Goal: Task Accomplishment & Management: Manage account settings

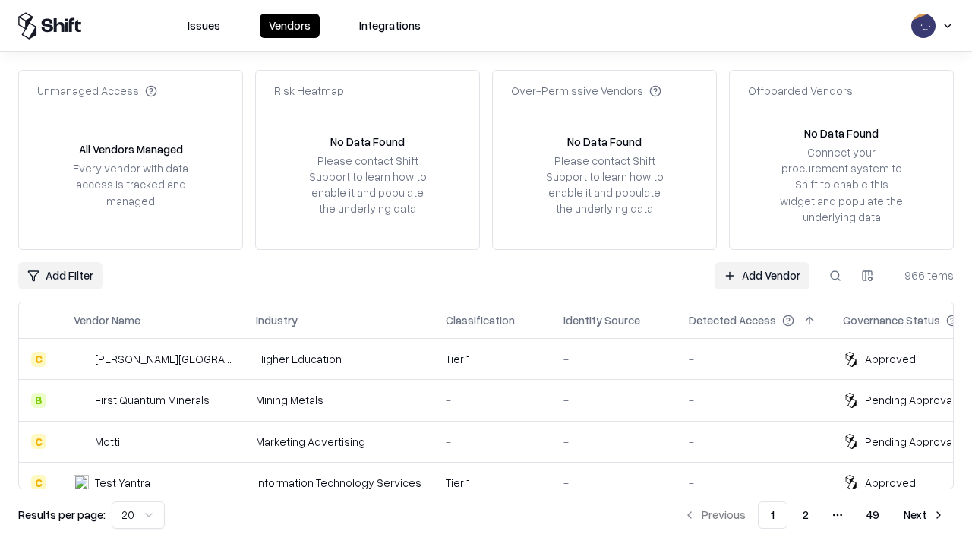
click at [762, 275] on link "Add Vendor" at bounding box center [762, 275] width 95 height 27
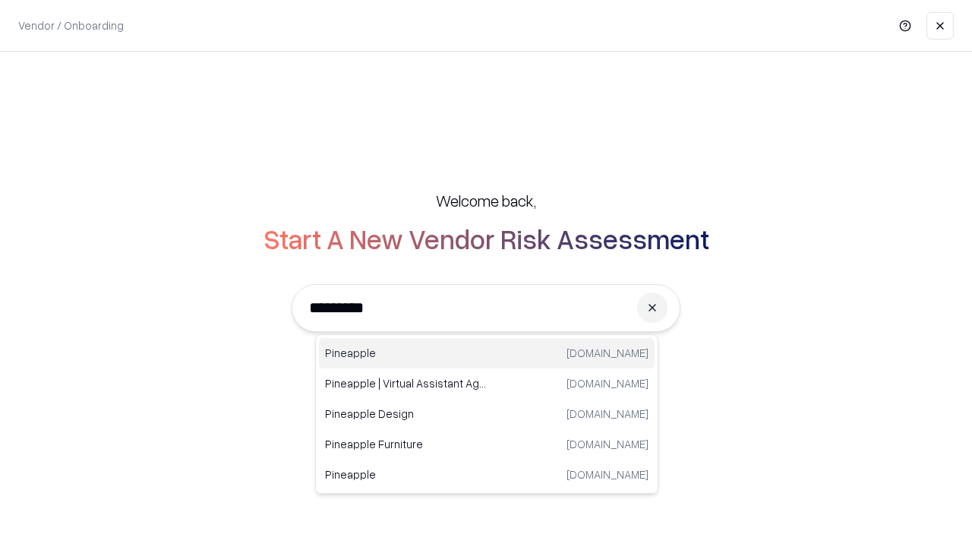
click at [487, 353] on div "Pineapple [DOMAIN_NAME]" at bounding box center [487, 353] width 336 height 30
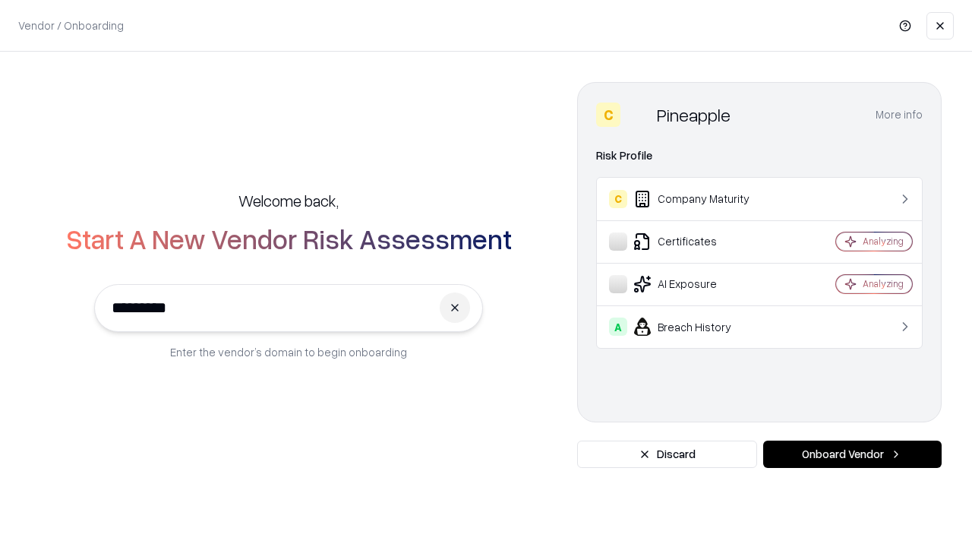
type input "*********"
click at [852, 454] on button "Onboard Vendor" at bounding box center [852, 453] width 178 height 27
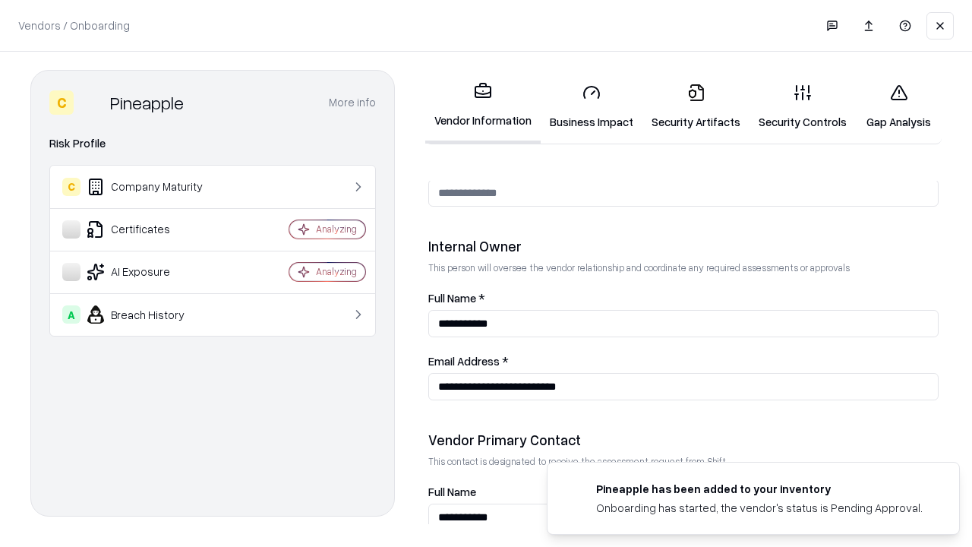
scroll to position [787, 0]
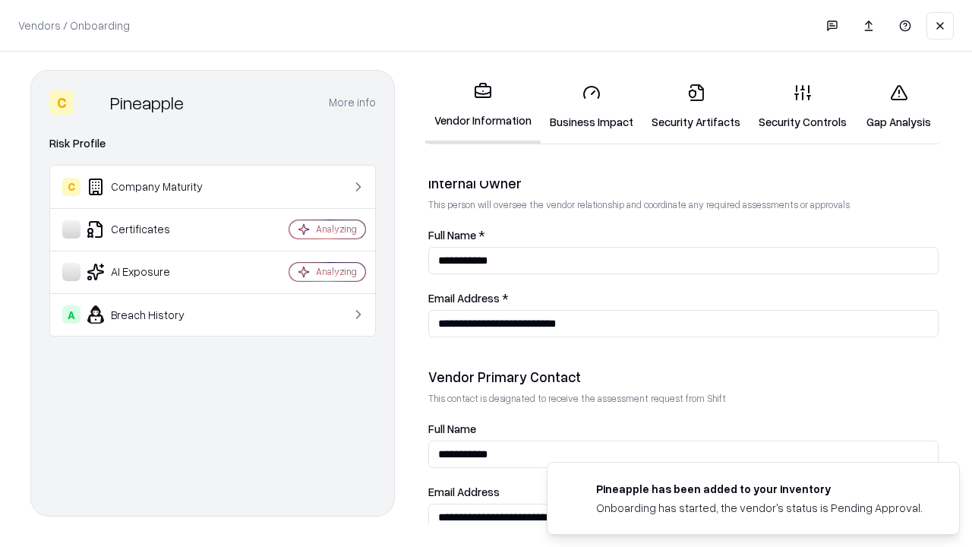
click at [696, 106] on link "Security Artifacts" at bounding box center [695, 106] width 107 height 71
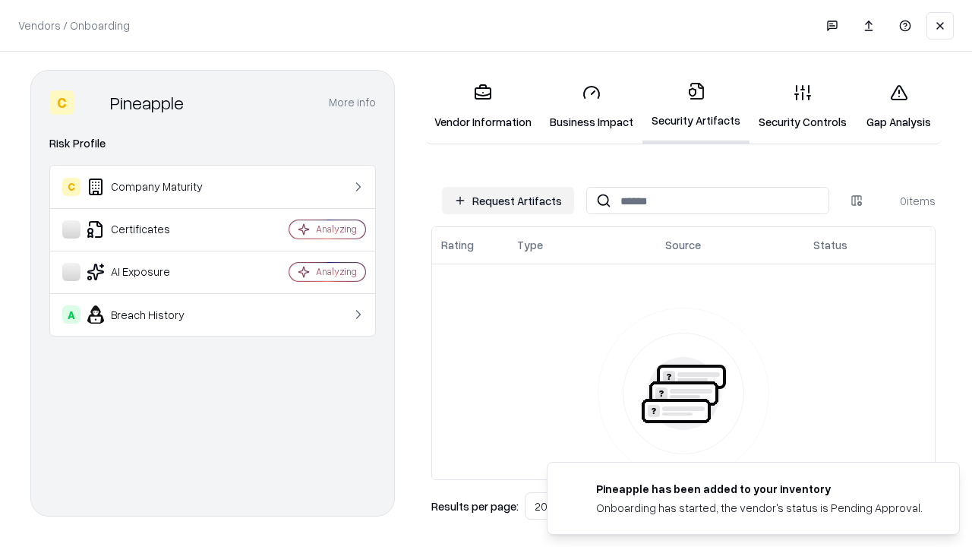
click at [508, 200] on button "Request Artifacts" at bounding box center [508, 200] width 132 height 27
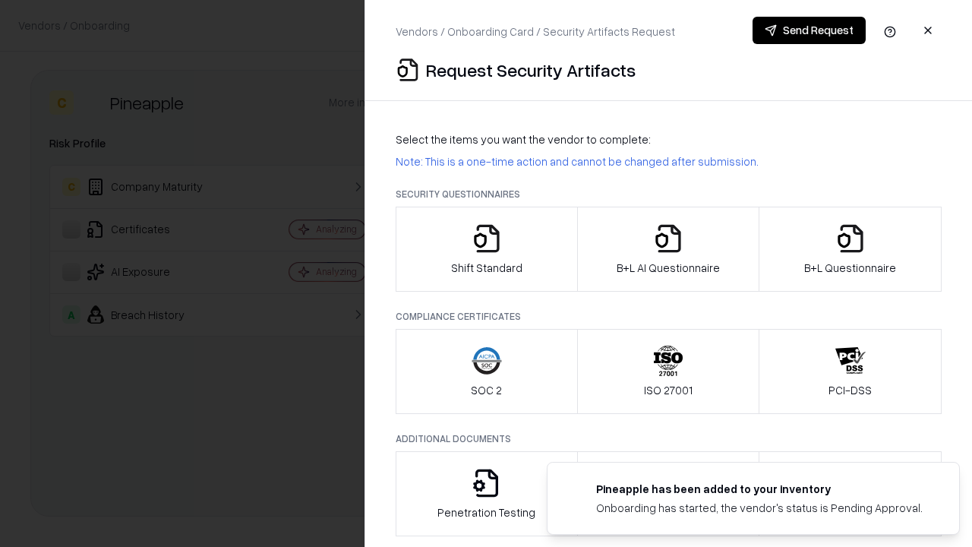
click at [850, 249] on icon "button" at bounding box center [850, 238] width 30 height 30
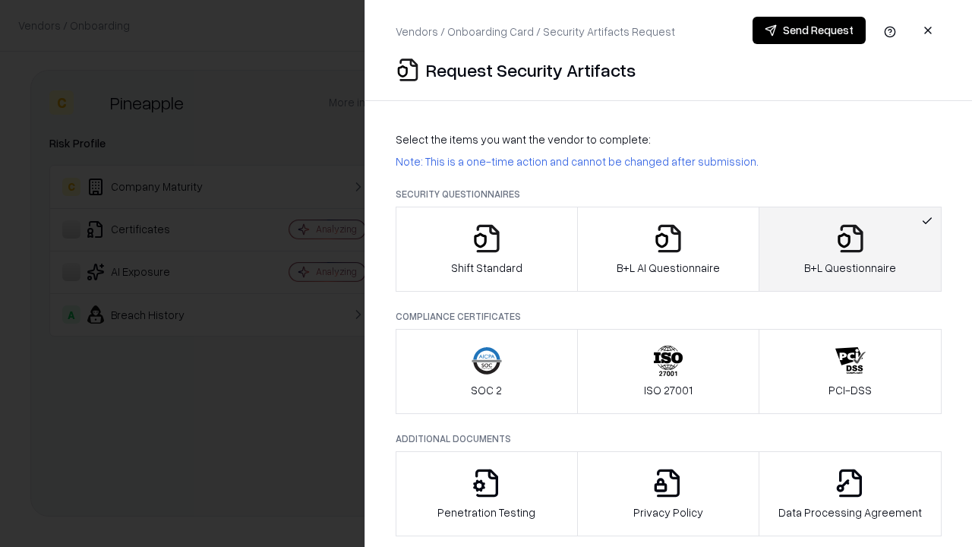
click at [667, 249] on icon "button" at bounding box center [668, 238] width 30 height 30
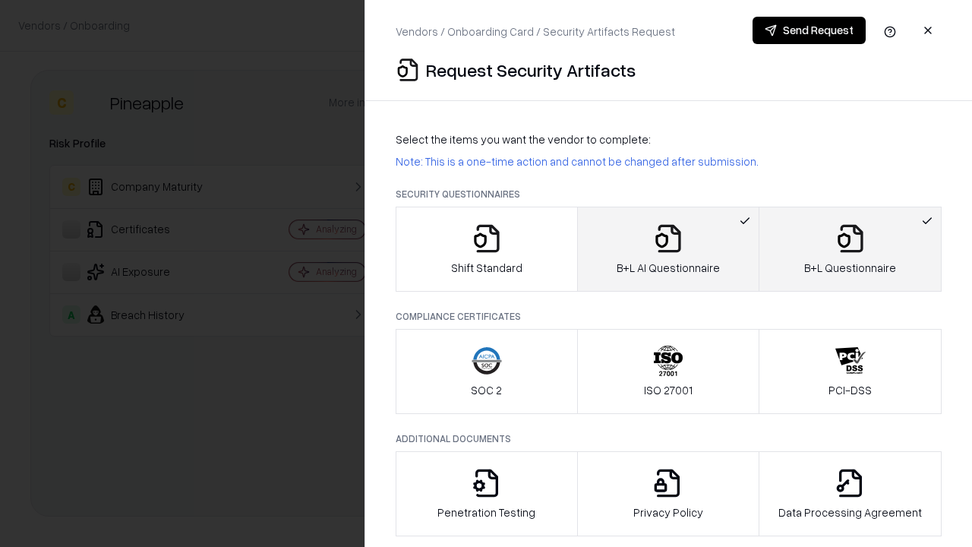
click at [809, 30] on button "Send Request" at bounding box center [808, 30] width 113 height 27
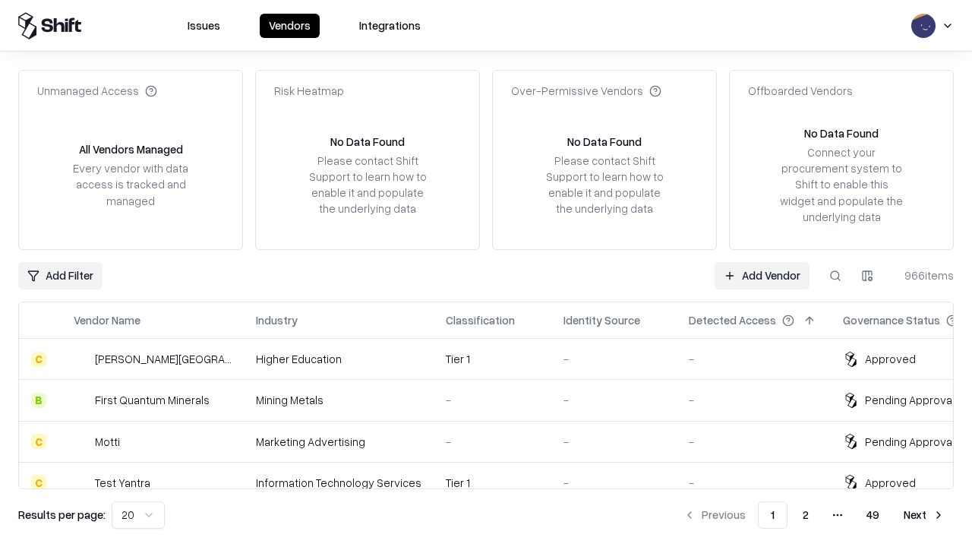
click at [835, 275] on button at bounding box center [835, 275] width 27 height 27
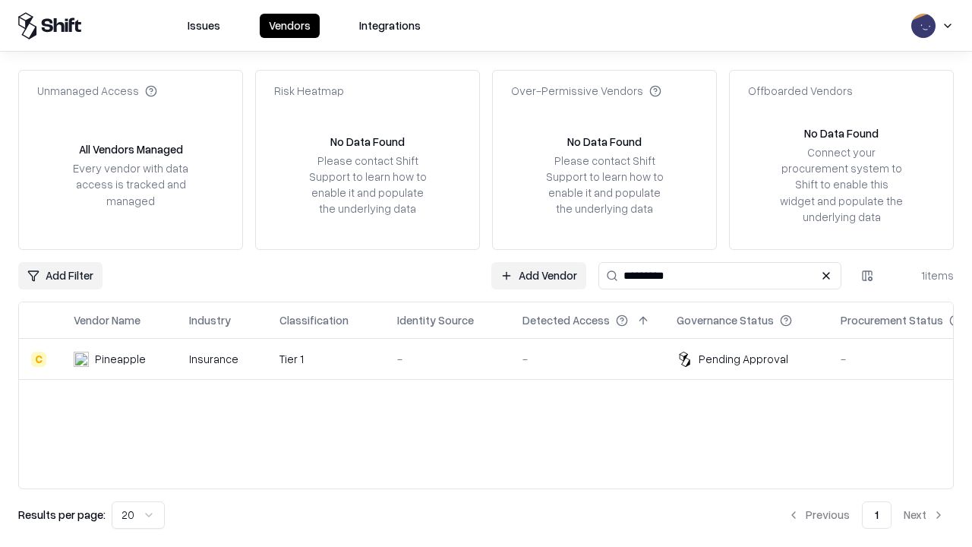
type input "*********"
click at [495, 358] on div "-" at bounding box center [447, 359] width 101 height 16
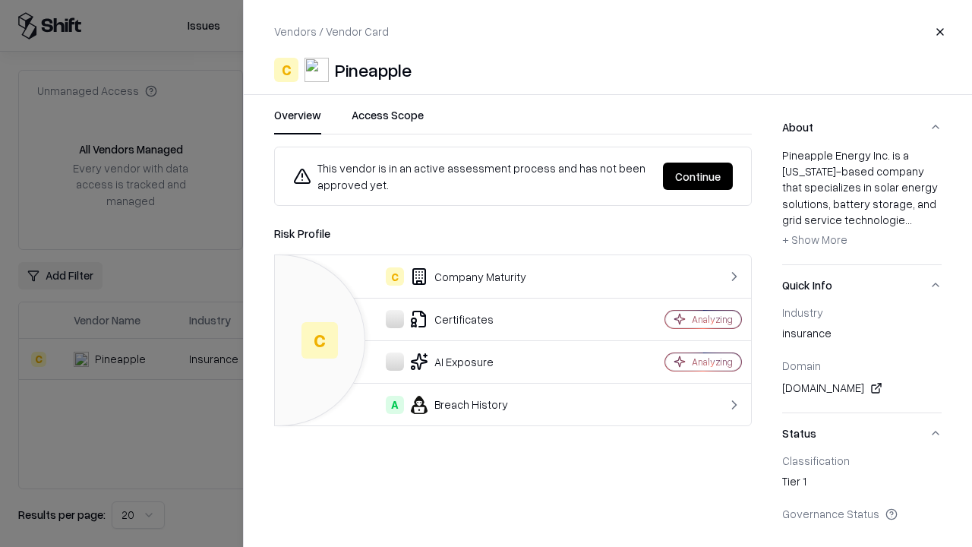
click at [698, 176] on button "Continue" at bounding box center [698, 175] width 70 height 27
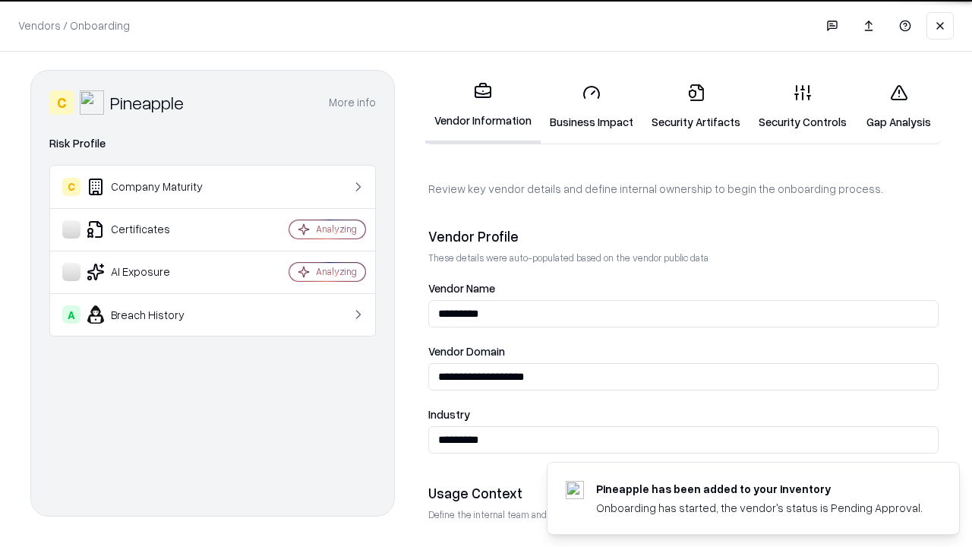
click at [696, 106] on link "Security Artifacts" at bounding box center [695, 106] width 107 height 71
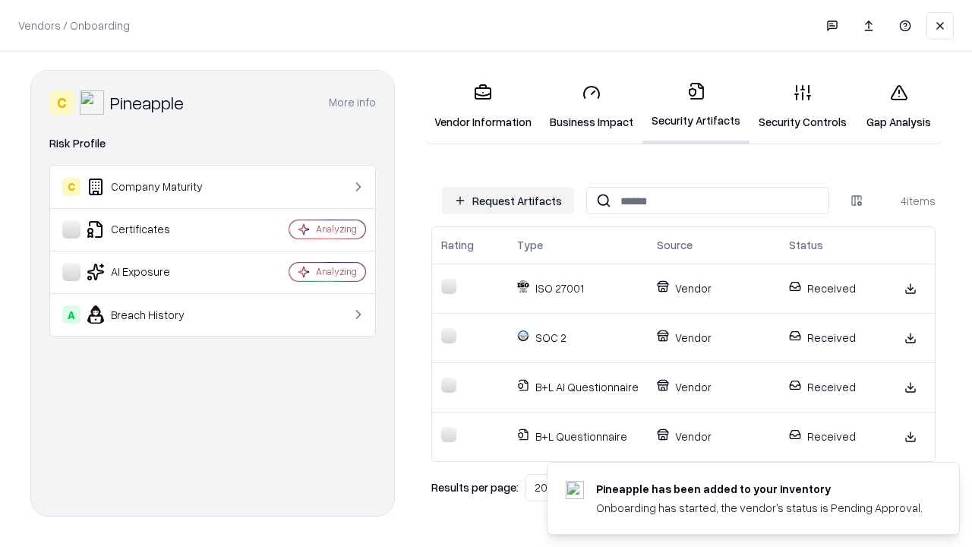
click at [898, 106] on link "Gap Analysis" at bounding box center [899, 106] width 86 height 71
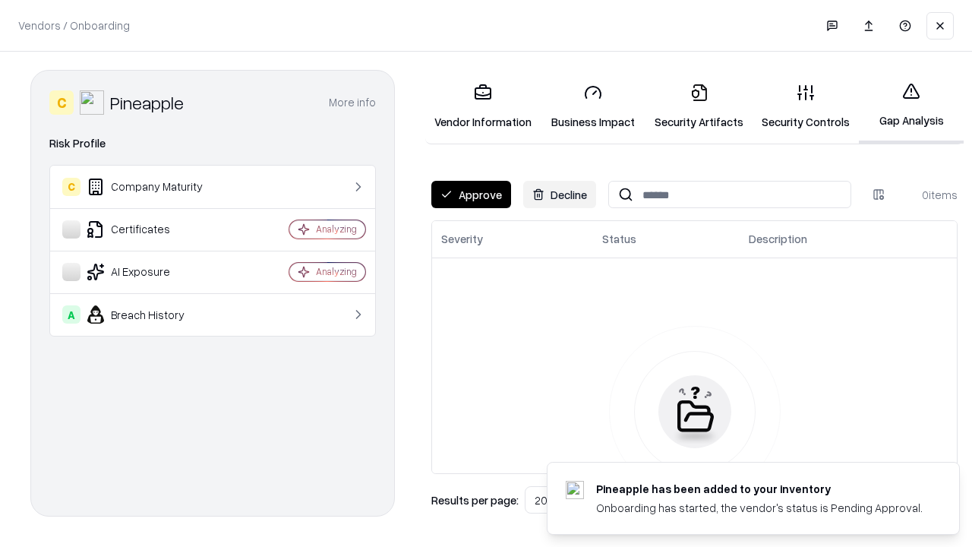
click at [471, 194] on button "Approve" at bounding box center [471, 194] width 80 height 27
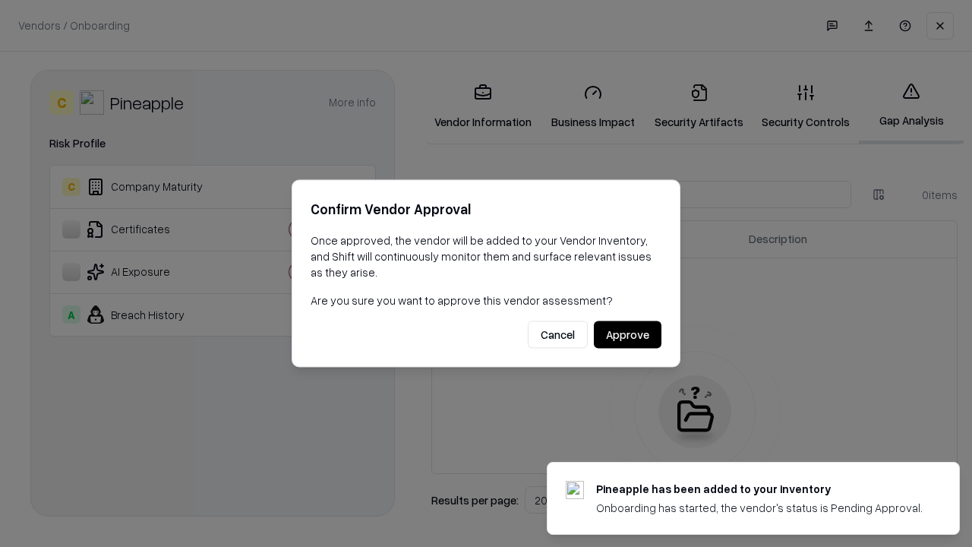
click at [627, 334] on button "Approve" at bounding box center [628, 334] width 68 height 27
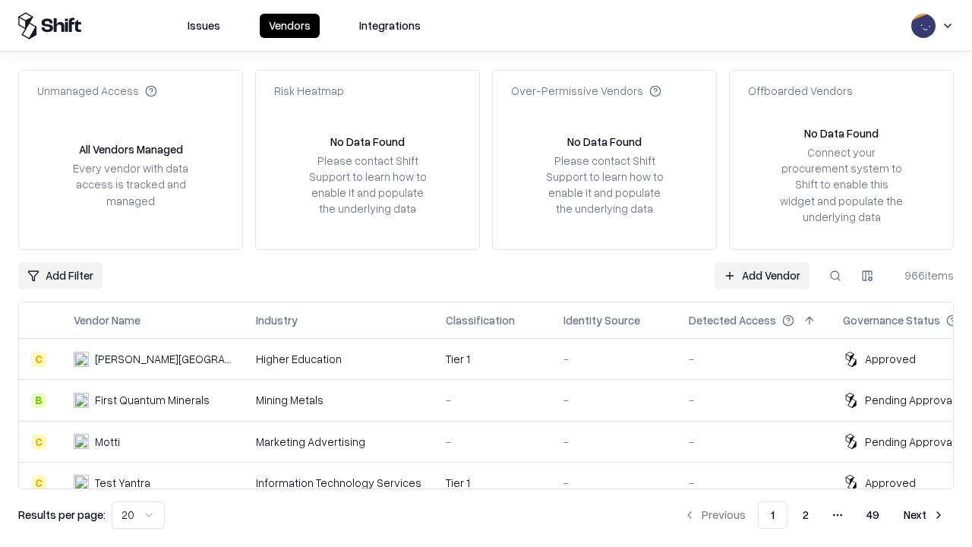
type input "*********"
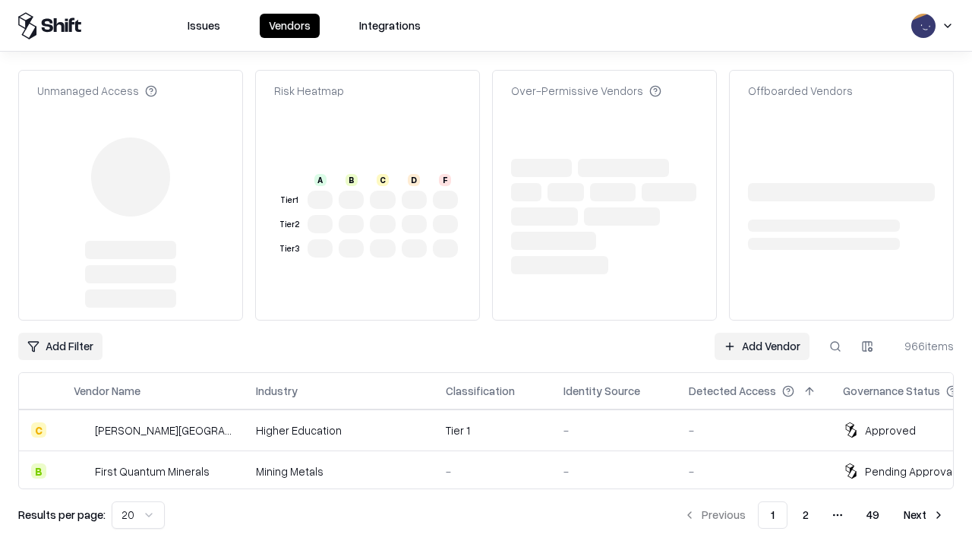
click at [762, 333] on link "Add Vendor" at bounding box center [762, 346] width 95 height 27
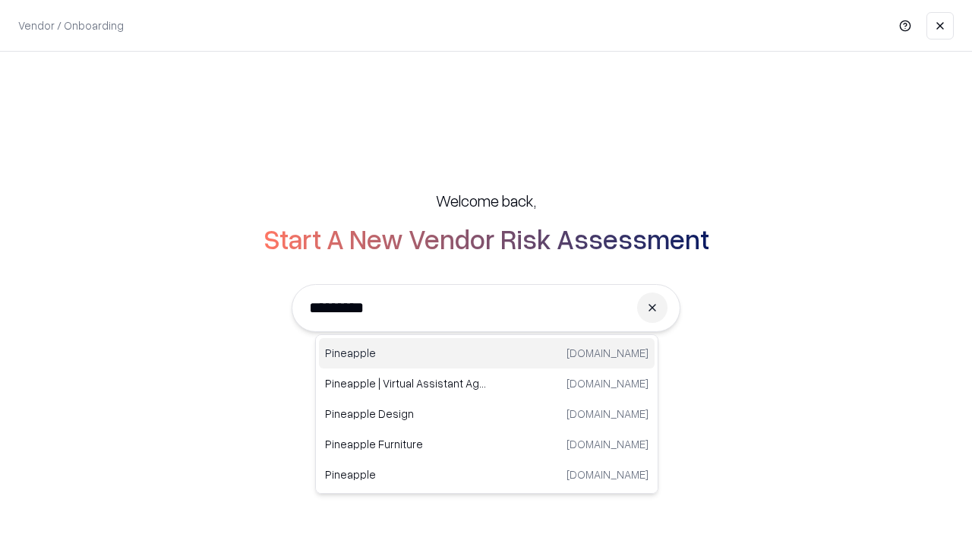
click at [487, 353] on div "Pineapple [DOMAIN_NAME]" at bounding box center [487, 353] width 336 height 30
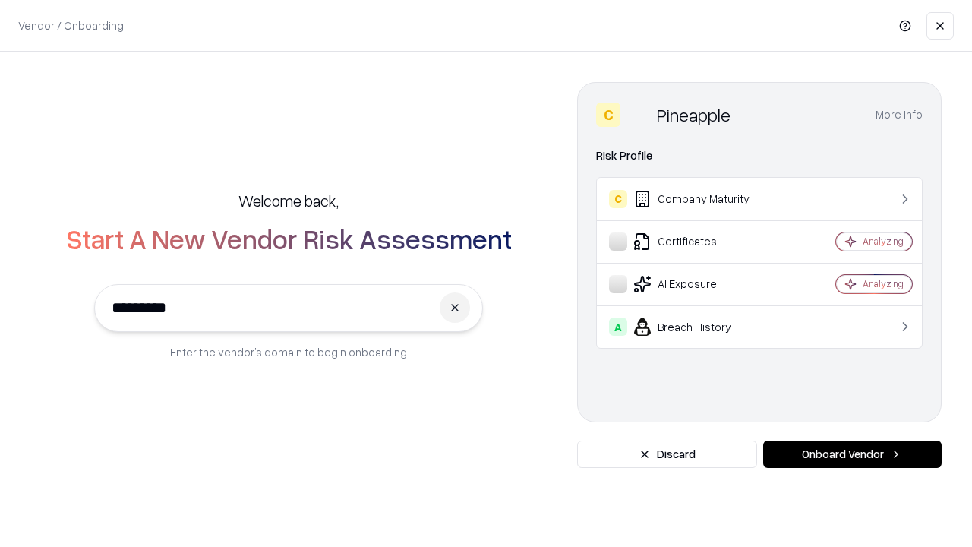
type input "*********"
click at [852, 454] on button "Onboard Vendor" at bounding box center [852, 453] width 178 height 27
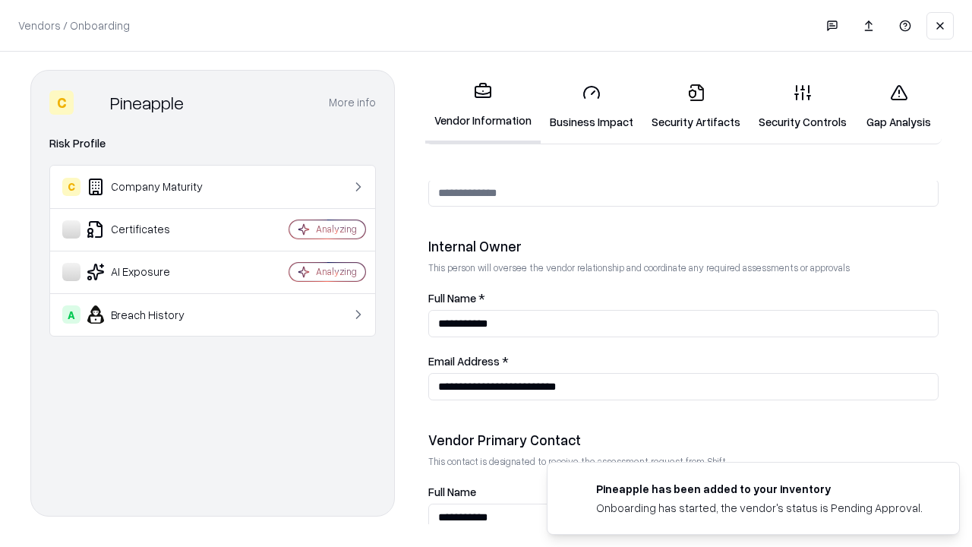
scroll to position [787, 0]
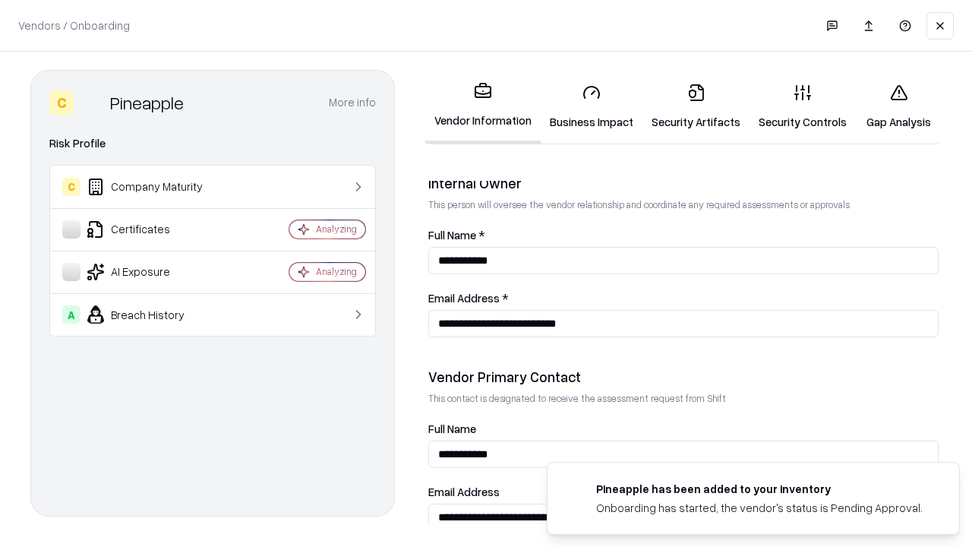
click at [898, 106] on link "Gap Analysis" at bounding box center [899, 106] width 86 height 71
